Goal: Find contact information: Find contact information

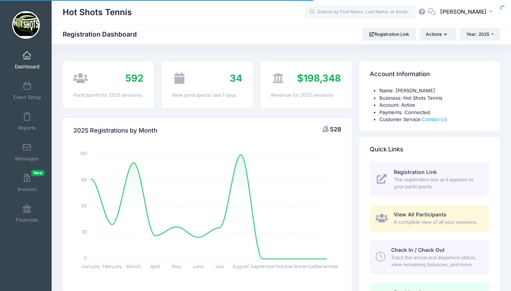
select select
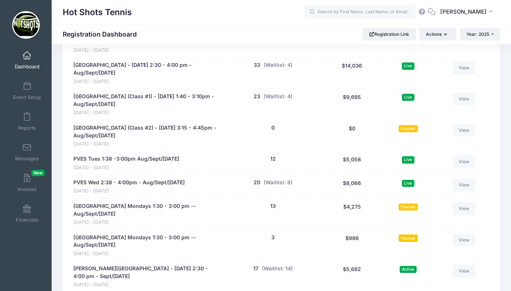
scroll to position [1490, 0]
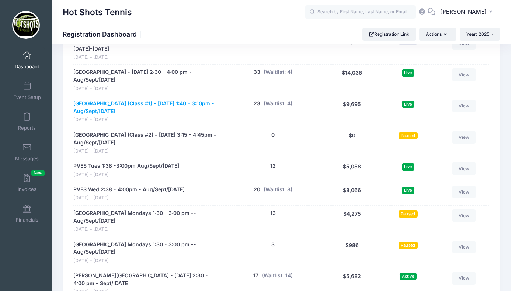
click at [159, 100] on link "[GEOGRAPHIC_DATA] (Class #1) - [DATE] 1:40 - 3:10pm - Aug/Sept/[DATE]" at bounding box center [146, 107] width 146 height 15
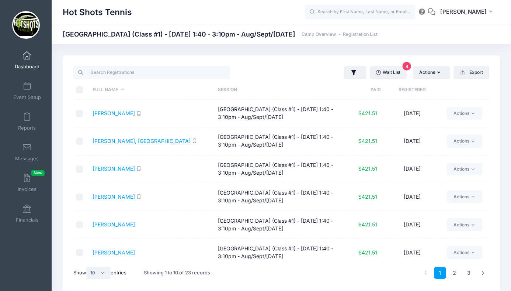
click at [102, 273] on select "All 10 25 50" at bounding box center [98, 272] width 24 height 13
select select "25"
click at [87, 266] on select "All 10 25 50" at bounding box center [98, 272] width 24 height 13
click at [412, 90] on th "Registered" at bounding box center [412, 90] width 63 height 20
click at [412, 89] on th "Registered" at bounding box center [412, 90] width 63 height 20
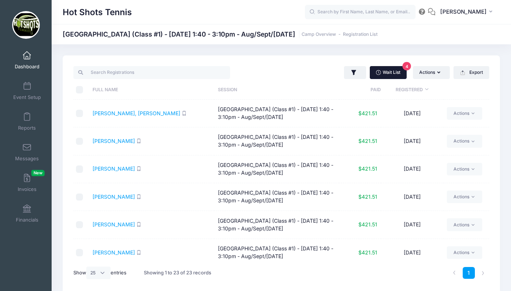
click at [388, 68] on link "Wait List 4" at bounding box center [388, 72] width 37 height 13
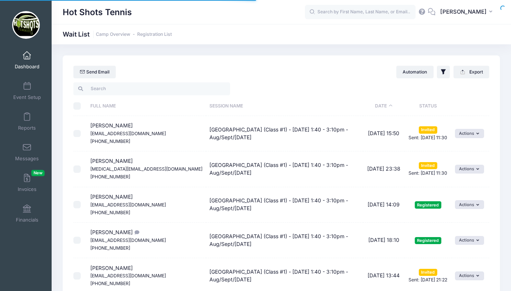
select select "50"
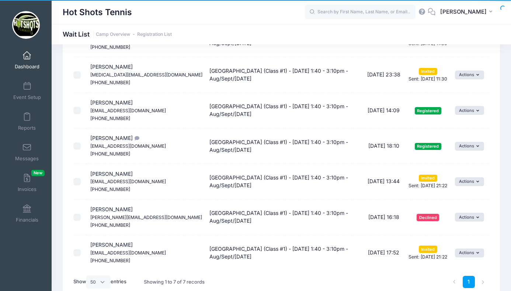
scroll to position [134, 0]
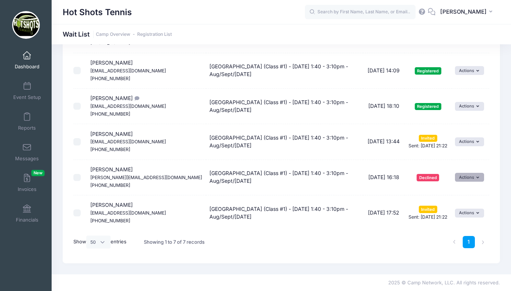
click at [463, 175] on button "Actions" at bounding box center [469, 177] width 29 height 9
click at [466, 177] on button "Actions" at bounding box center [469, 177] width 29 height 9
click at [466, 176] on button "Actions" at bounding box center [469, 177] width 29 height 9
click at [465, 160] on td "Actions Invite Resend Invitation Edit Expiration Uninvite" at bounding box center [471, 177] width 38 height 35
click at [464, 141] on button "Actions" at bounding box center [469, 141] width 29 height 9
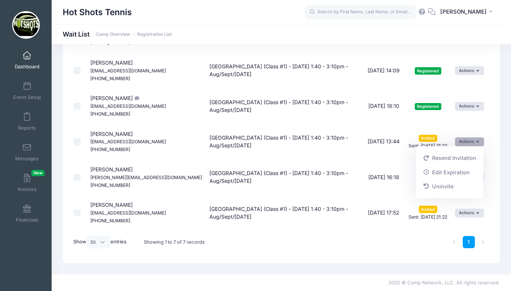
click at [464, 141] on button "Actions" at bounding box center [469, 141] width 29 height 9
click at [463, 180] on button "Actions" at bounding box center [469, 177] width 29 height 9
click at [463, 173] on button "Actions" at bounding box center [469, 177] width 29 height 9
click at [457, 160] on td "Actions Invite Resend Invitation Edit Expiration Uninvite" at bounding box center [471, 177] width 38 height 35
click at [78, 176] on input "checkbox" at bounding box center [76, 177] width 7 height 7
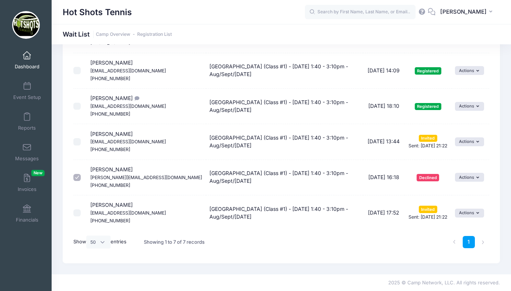
click at [373, 229] on td "08/25/2025 17:52" at bounding box center [384, 212] width 42 height 35
click at [78, 175] on input "checkbox" at bounding box center [76, 177] width 7 height 7
checkbox input "false"
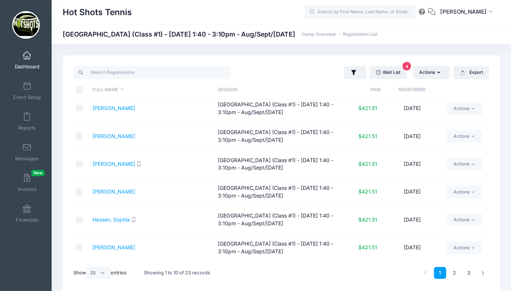
scroll to position [31, 0]
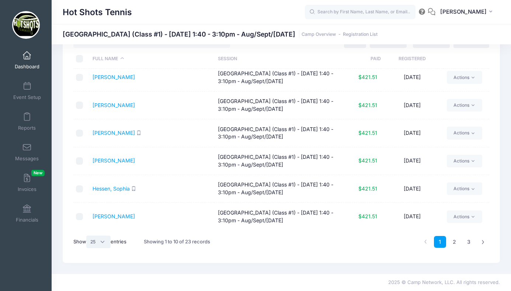
click at [104, 240] on select "All 10 25 50" at bounding box center [98, 241] width 24 height 13
click at [87, 235] on select "All 10 25 50" at bounding box center [98, 241] width 24 height 13
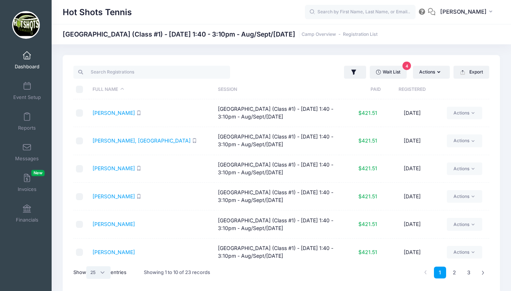
scroll to position [116, 0]
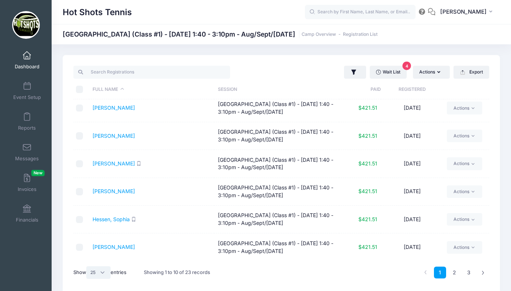
click at [100, 270] on select "All 10 25 50" at bounding box center [98, 272] width 24 height 13
select select "50"
click at [87, 266] on select "All 10 25 50" at bounding box center [98, 272] width 24 height 13
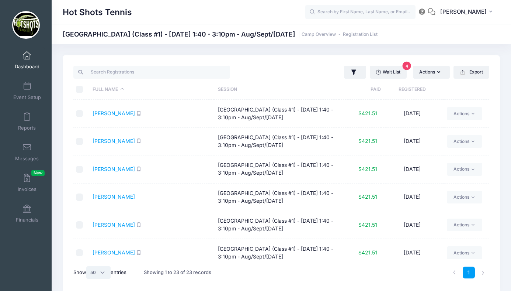
scroll to position [478, 0]
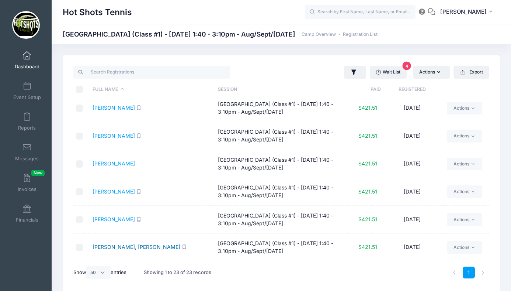
click at [124, 246] on link "Yeo-Soo, Layla" at bounding box center [137, 247] width 88 height 6
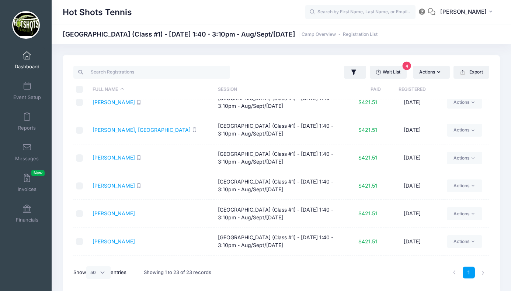
scroll to position [0, 0]
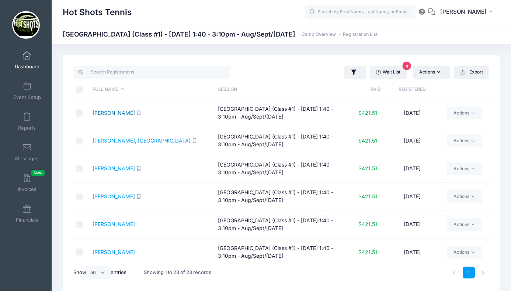
click at [122, 114] on link "Cendrowski, Haley" at bounding box center [114, 113] width 42 height 6
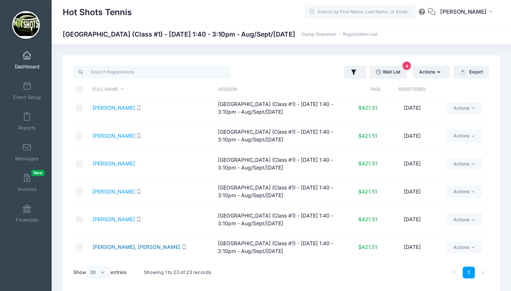
click at [121, 249] on link "Yeo-Soo, Layla" at bounding box center [137, 247] width 88 height 6
click at [27, 56] on span at bounding box center [27, 56] width 0 height 8
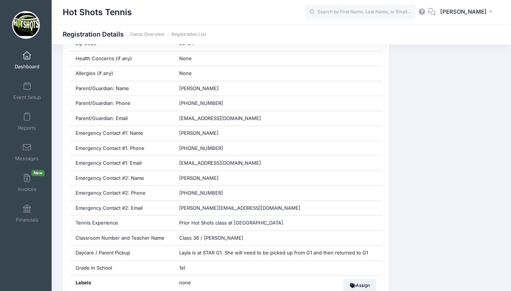
scroll to position [287, 0]
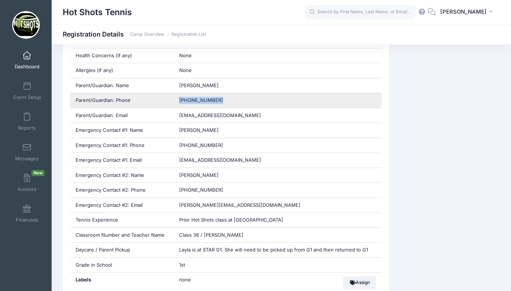
drag, startPoint x: 179, startPoint y: 100, endPoint x: 219, endPoint y: 99, distance: 40.2
click at [219, 99] on div "[PHONE_NUMBER]" at bounding box center [278, 100] width 208 height 15
copy span "[PHONE_NUMBER]"
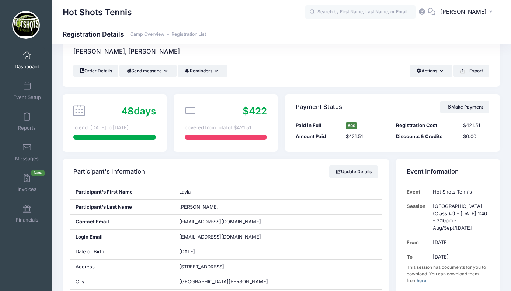
scroll to position [0, 0]
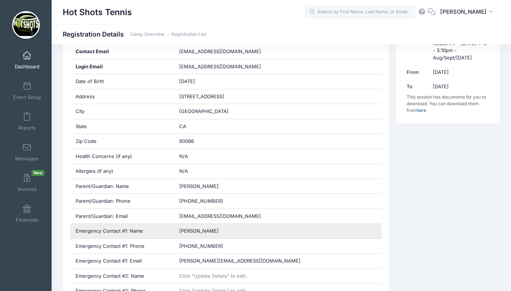
scroll to position [194, 0]
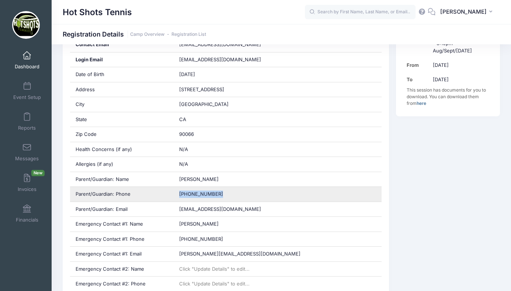
drag, startPoint x: 180, startPoint y: 193, endPoint x: 217, endPoint y: 194, distance: 37.3
click at [217, 194] on div "(310) 948-4563" at bounding box center [278, 194] width 208 height 15
copy span "(310) 948-4563"
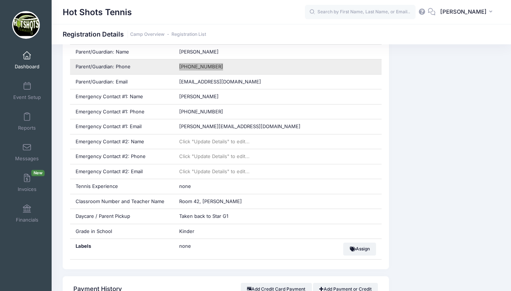
scroll to position [323, 0]
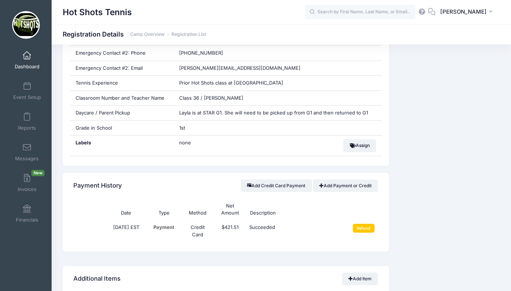
scroll to position [421, 0]
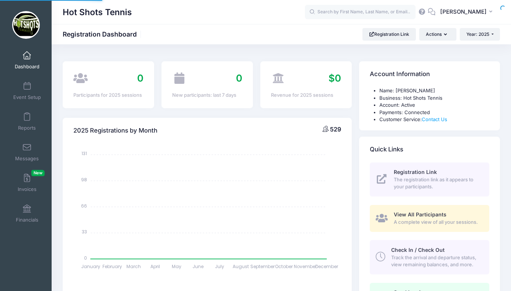
select select
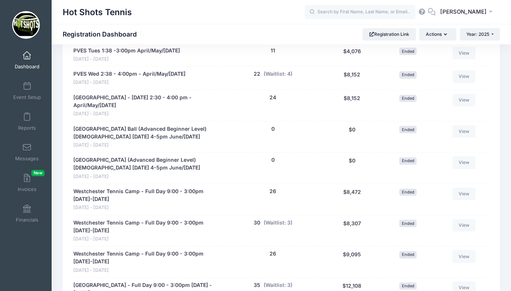
scroll to position [1251, 0]
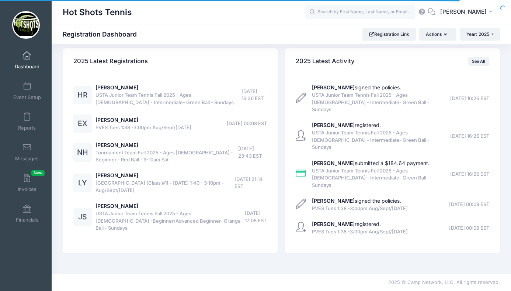
select select
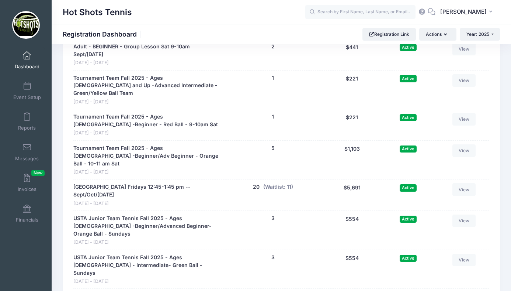
scroll to position [1760, 0]
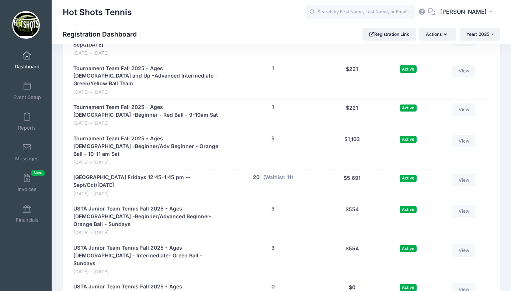
click at [27, 58] on span at bounding box center [27, 56] width 0 height 8
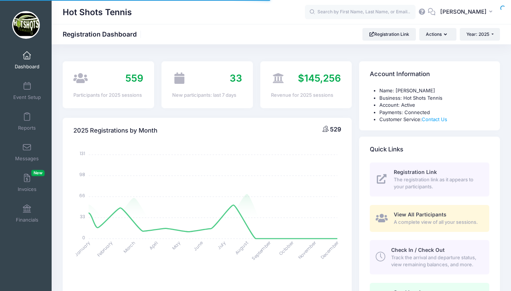
select select
